Goal: Navigation & Orientation: Find specific page/section

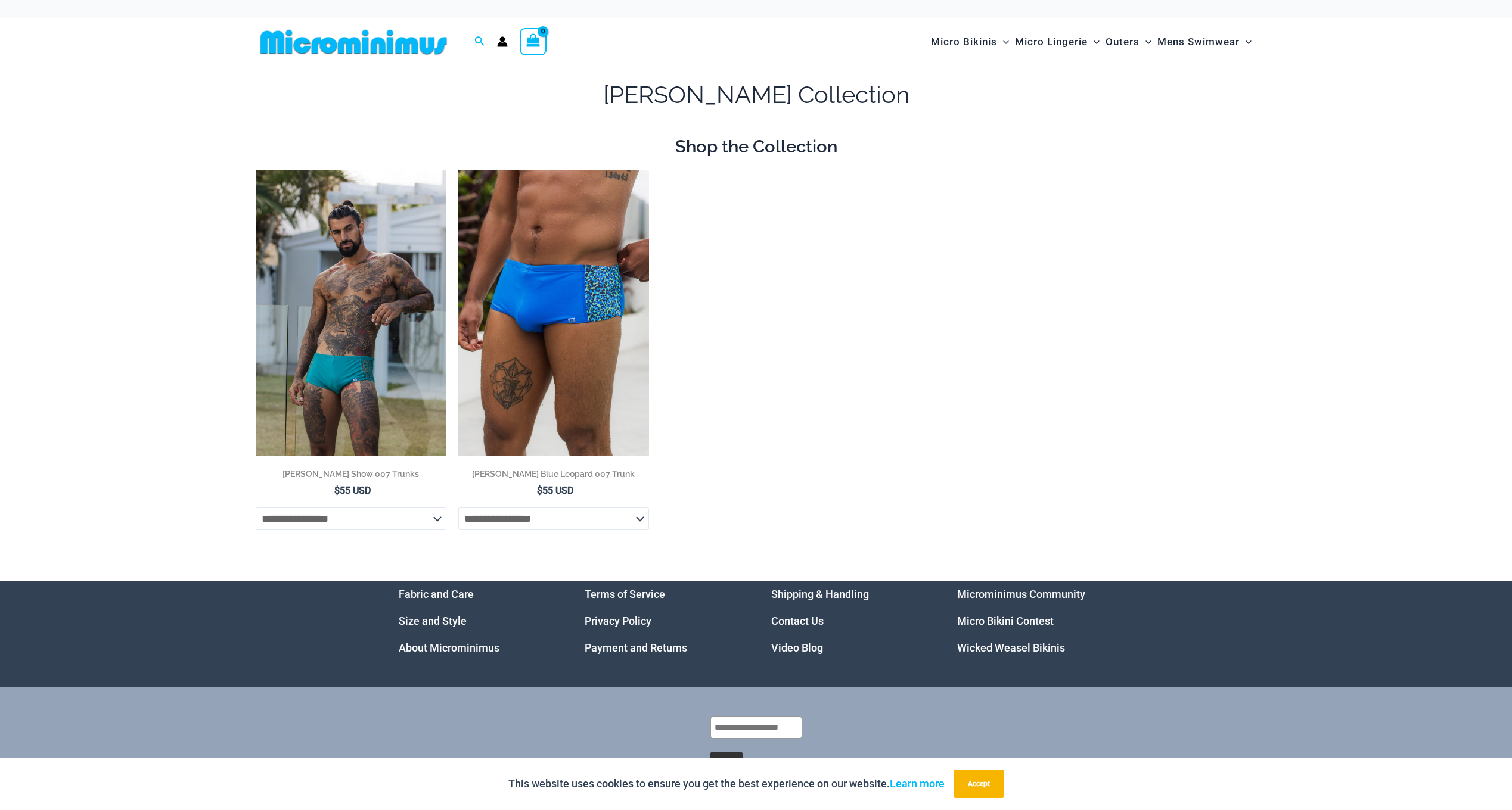
click at [420, 46] on img at bounding box center [353, 42] width 196 height 27
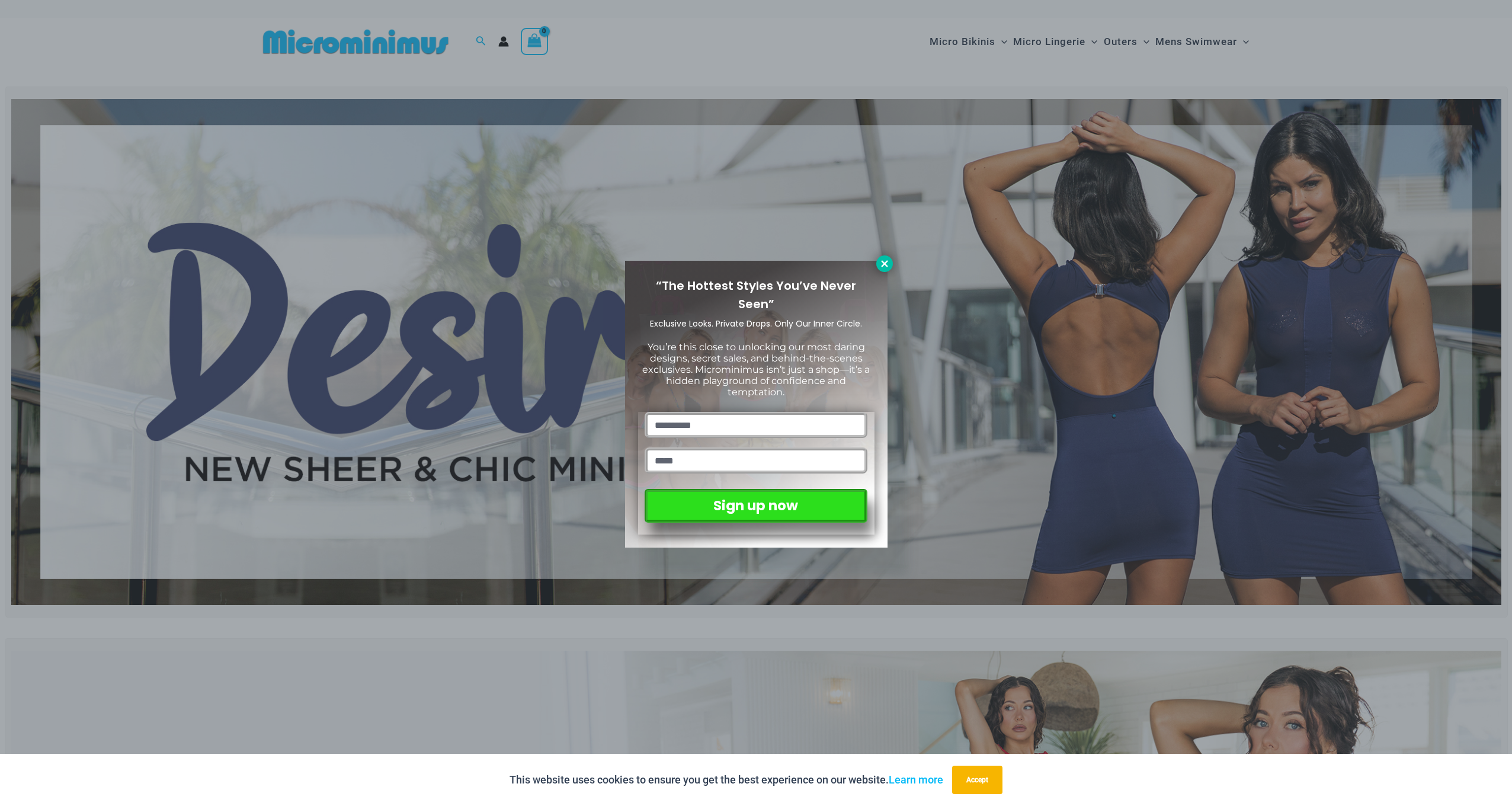
click at [881, 265] on icon at bounding box center [884, 264] width 11 height 11
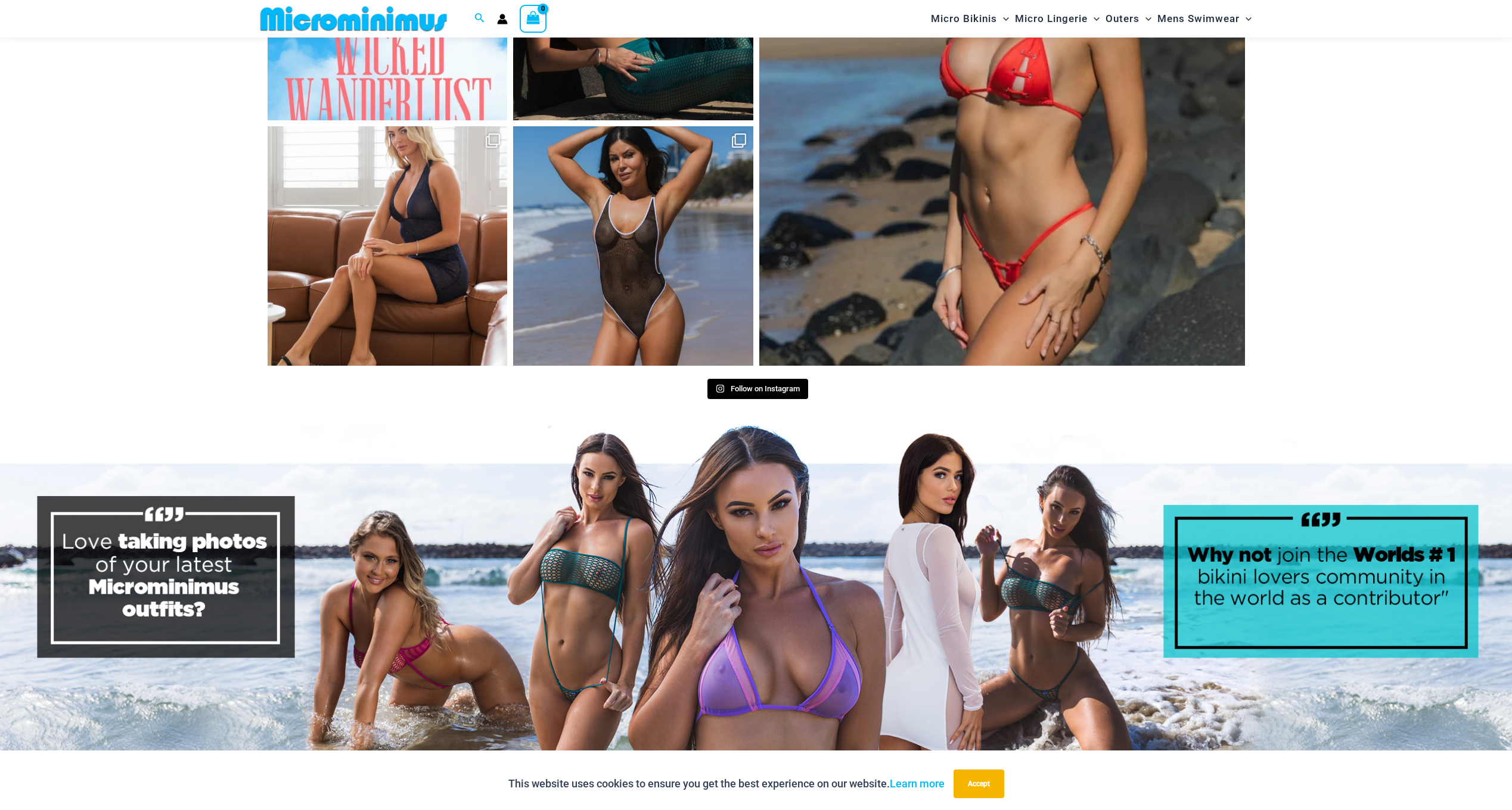
scroll to position [6260, 0]
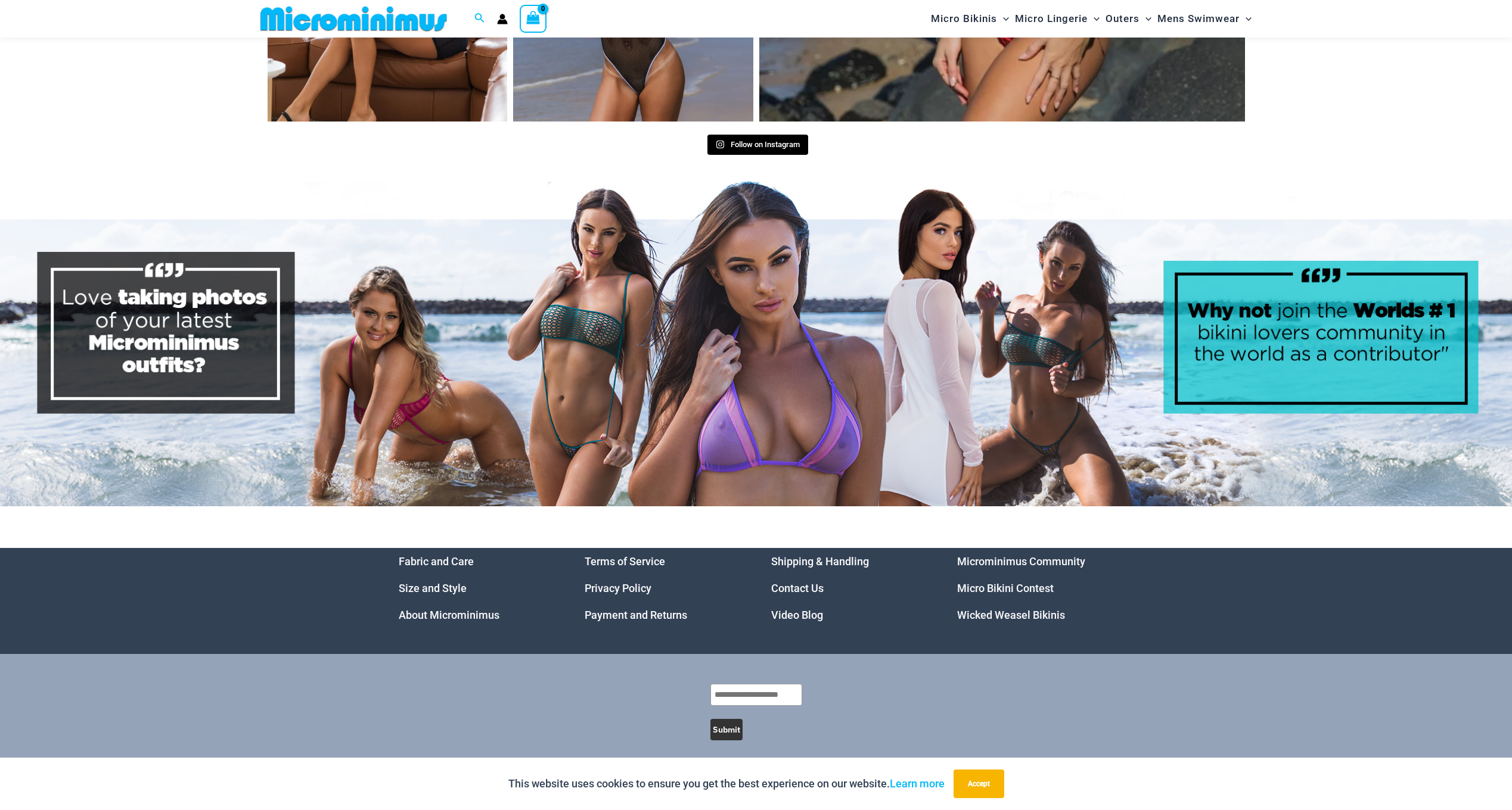
click at [1036, 582] on link "Micro Bikini Contest" at bounding box center [1005, 588] width 97 height 13
